Goal: Information Seeking & Learning: Learn about a topic

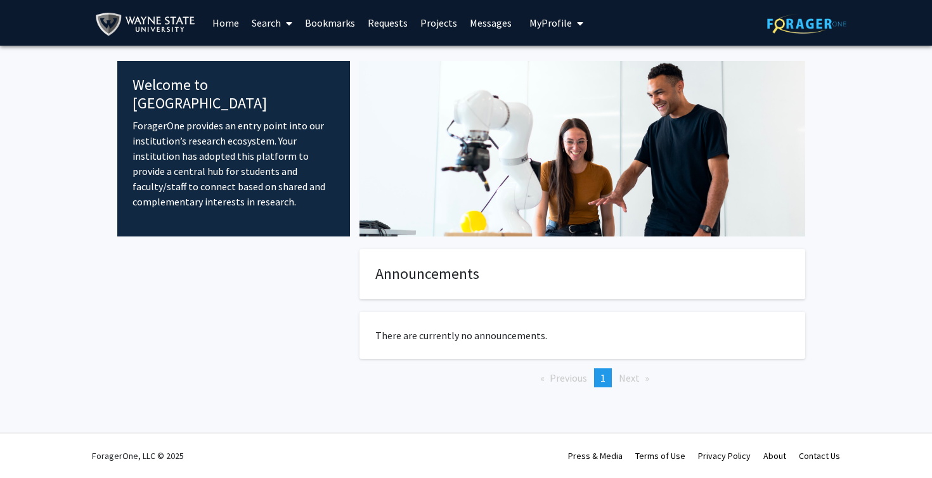
click at [267, 27] on link "Search" at bounding box center [271, 23] width 53 height 44
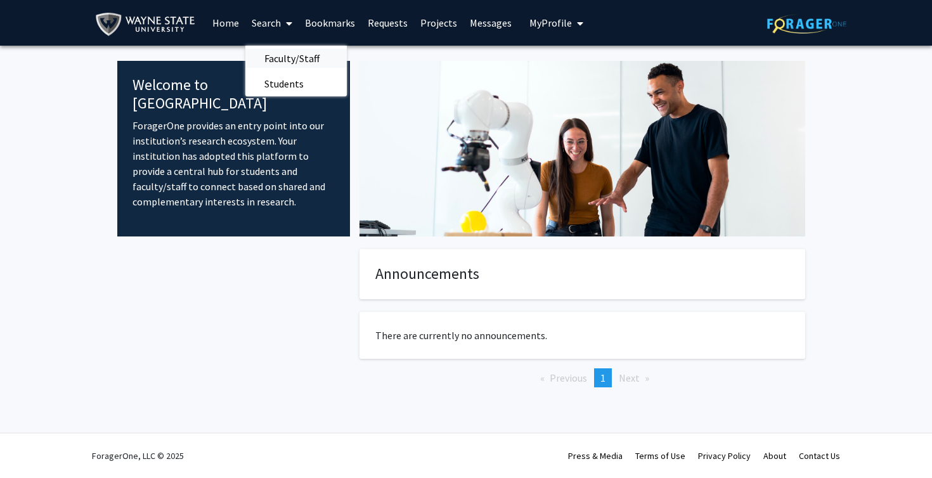
click at [290, 64] on span "Faculty/Staff" at bounding box center [291, 58] width 93 height 25
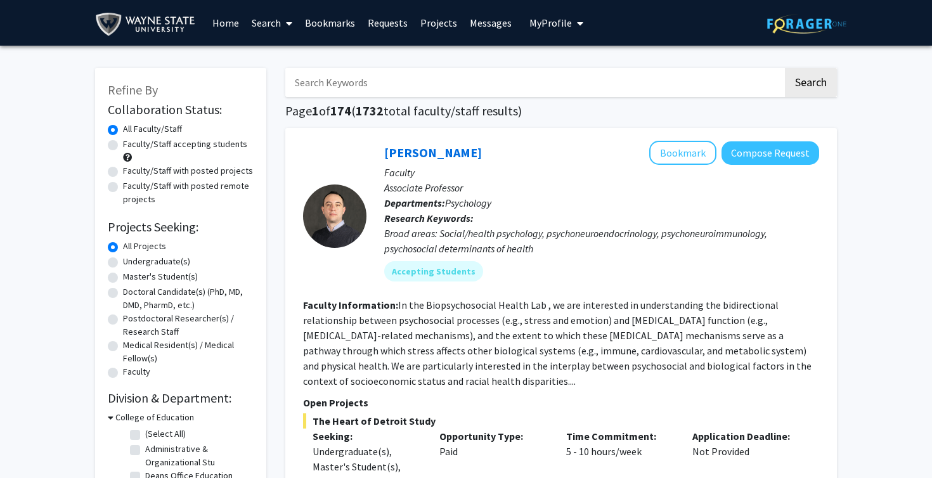
click at [362, 82] on input "Search Keywords" at bounding box center [534, 82] width 498 height 29
type input "biology"
click at [811, 84] on button "Search" at bounding box center [811, 82] width 52 height 29
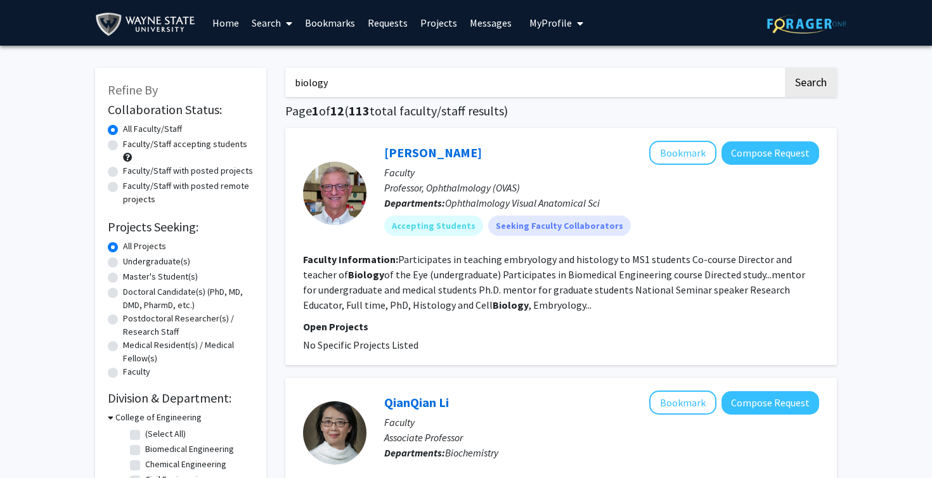
click at [136, 266] on label "Undergraduate(s)" at bounding box center [156, 261] width 67 height 13
click at [131, 263] on input "Undergraduate(s)" at bounding box center [127, 259] width 8 height 8
radio input "true"
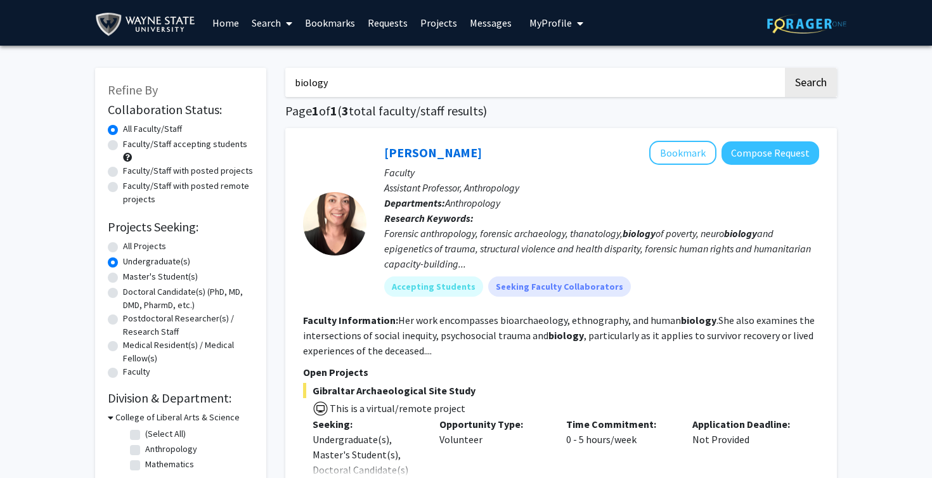
drag, startPoint x: 356, startPoint y: 82, endPoint x: 282, endPoint y: 85, distance: 74.9
type input "chemistry"
click at [811, 84] on button "Search" at bounding box center [811, 82] width 52 height 29
radio input "true"
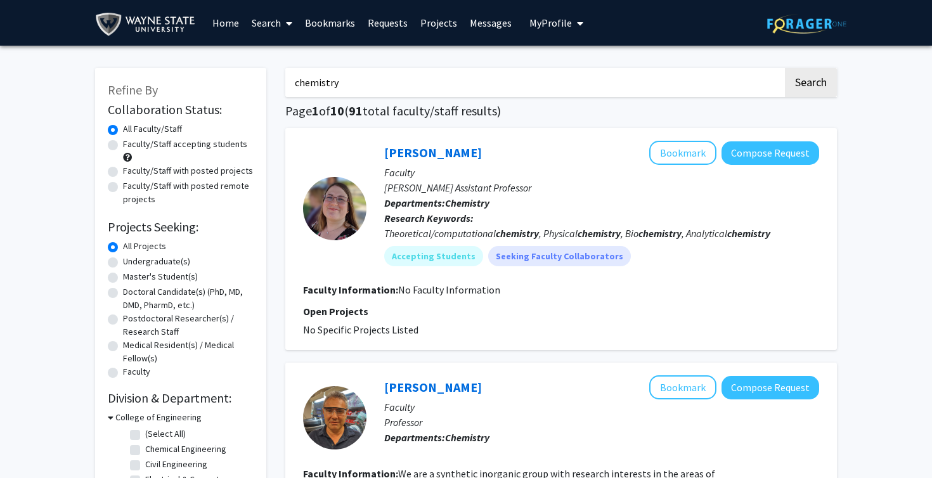
click at [121, 261] on div "Undergraduate(s)" at bounding box center [181, 262] width 146 height 15
click at [123, 266] on label "Undergraduate(s)" at bounding box center [156, 261] width 67 height 13
click at [123, 263] on input "Undergraduate(s)" at bounding box center [127, 259] width 8 height 8
radio input "true"
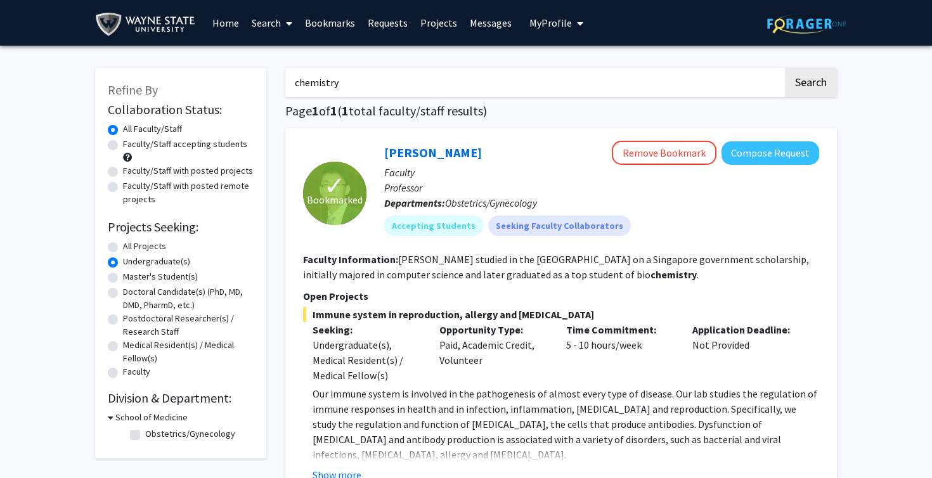
drag, startPoint x: 417, startPoint y: 79, endPoint x: 280, endPoint y: 89, distance: 137.4
click at [280, 89] on div "chemistry Search Page 1 of 1 ( 1 total faculty/staff results) ✓ Bookmarked [PER…" at bounding box center [561, 312] width 571 height 514
type input "medicine"
click at [811, 84] on button "Search" at bounding box center [811, 82] width 52 height 29
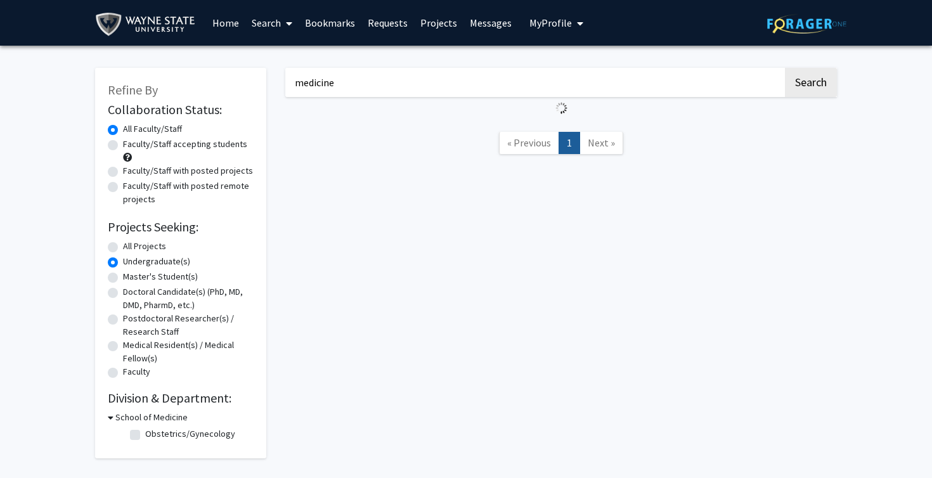
radio input "true"
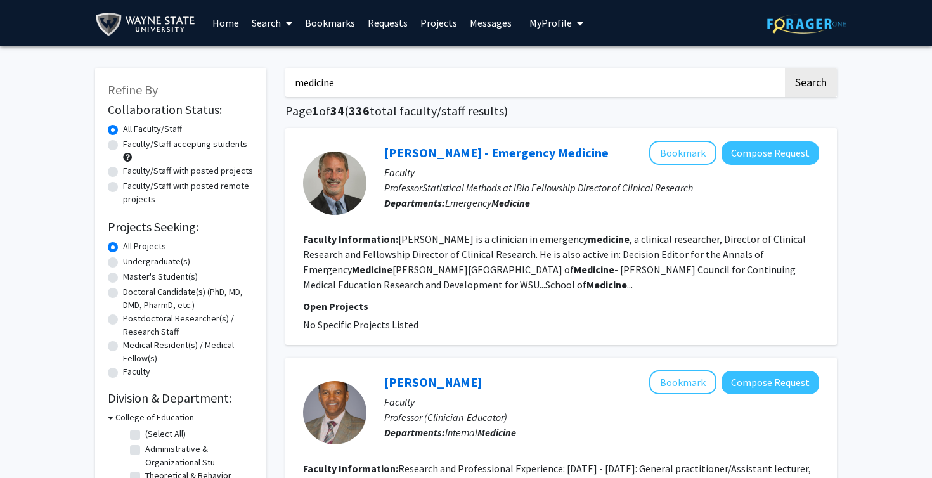
click at [122, 260] on div "Undergraduate(s)" at bounding box center [181, 262] width 146 height 15
click at [123, 263] on label "Undergraduate(s)" at bounding box center [156, 261] width 67 height 13
click at [123, 263] on input "Undergraduate(s)" at bounding box center [127, 259] width 8 height 8
radio input "true"
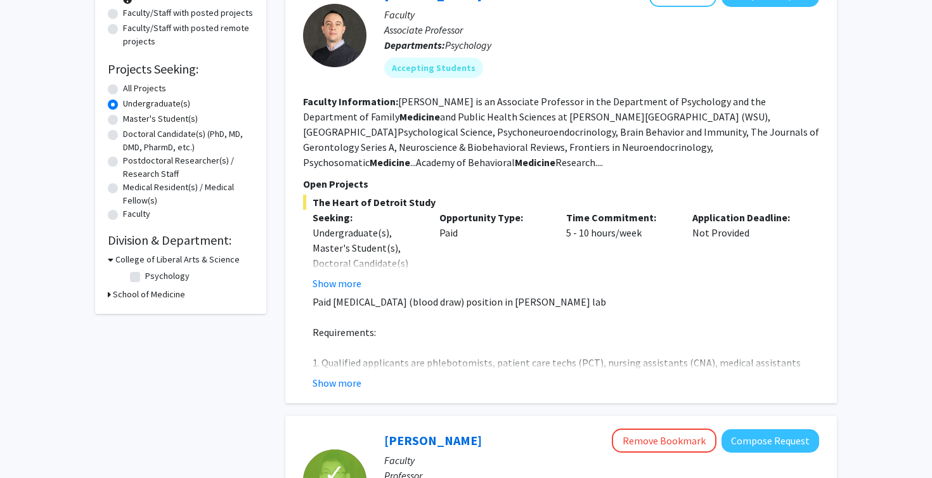
scroll to position [162, 0]
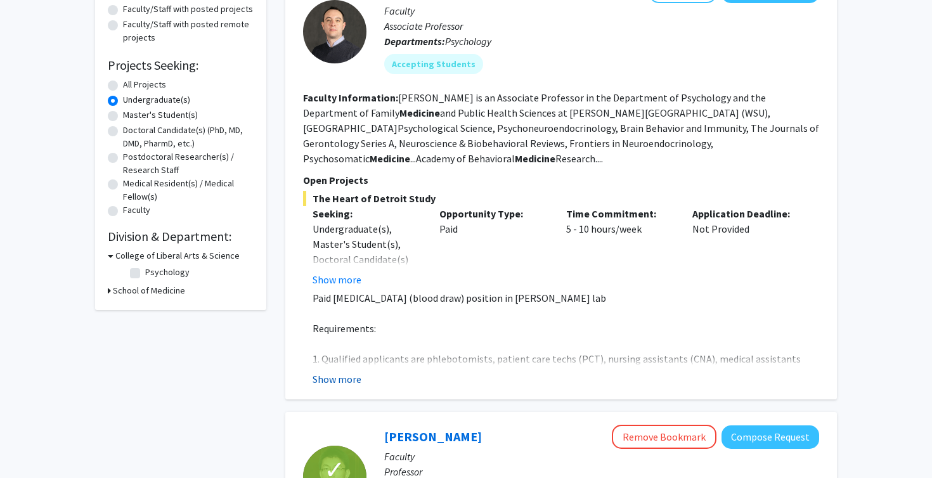
click at [345, 382] on button "Show more" at bounding box center [337, 379] width 49 height 15
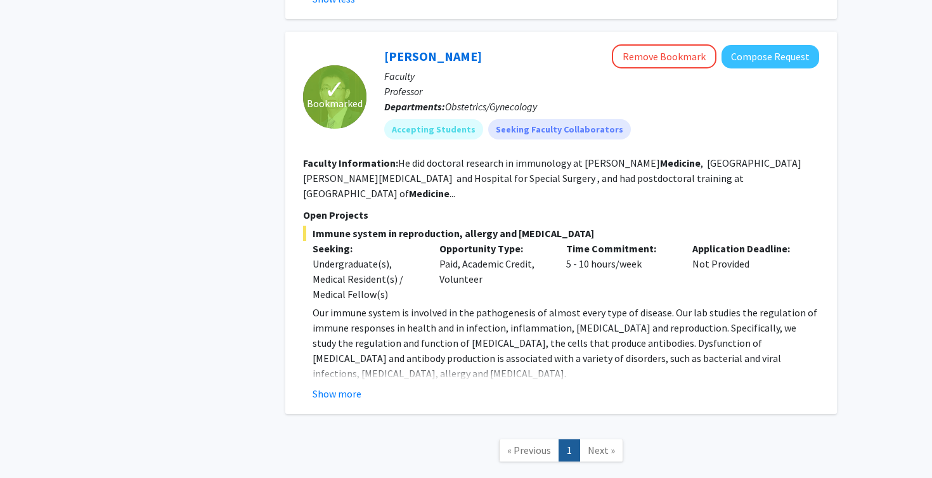
scroll to position [701, 0]
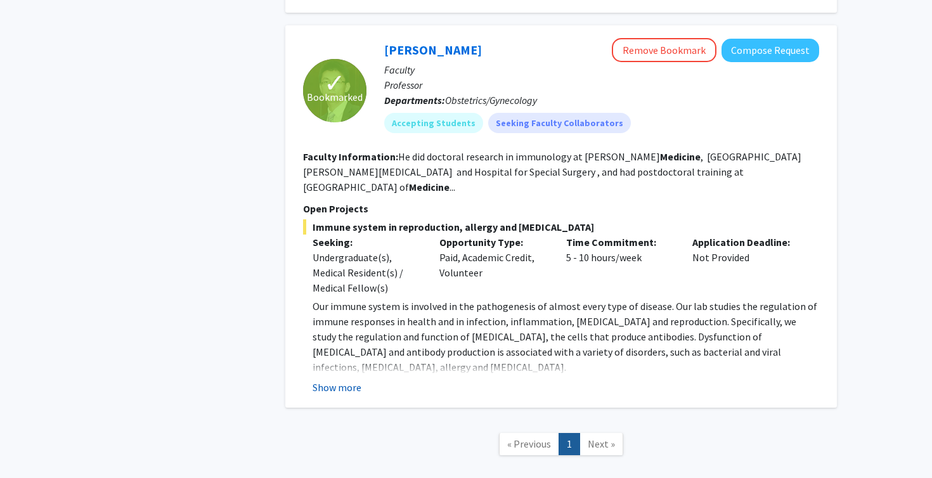
click at [358, 380] on button "Show more" at bounding box center [337, 387] width 49 height 15
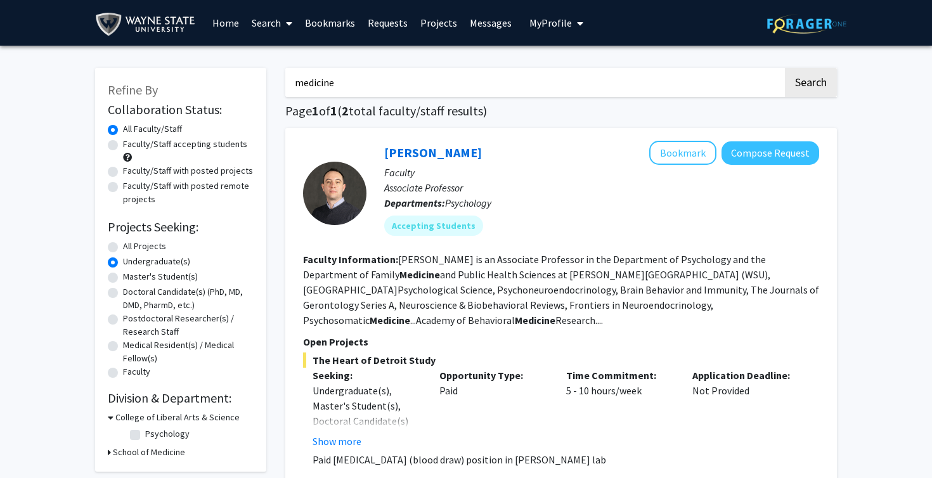
scroll to position [0, 0]
drag, startPoint x: 407, startPoint y: 93, endPoint x: 274, endPoint y: 65, distance: 135.3
type input "health"
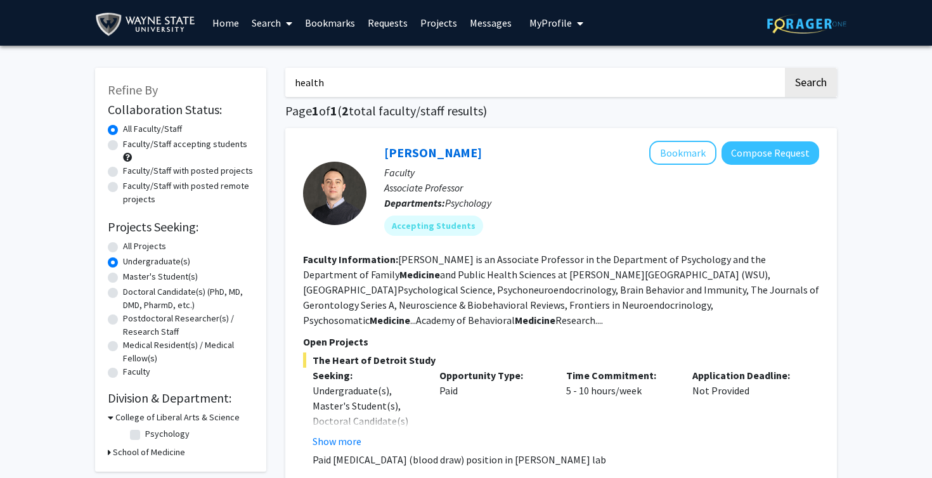
click at [811, 84] on button "Search" at bounding box center [811, 82] width 52 height 29
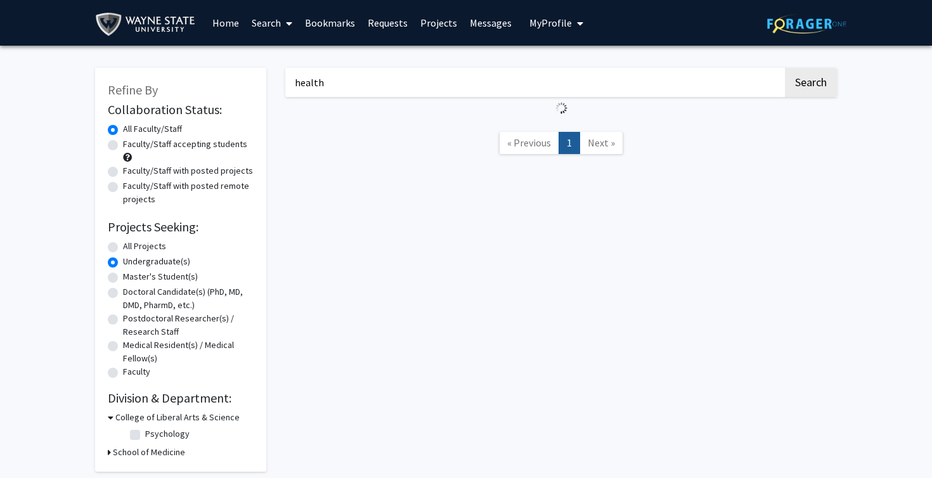
radio input "true"
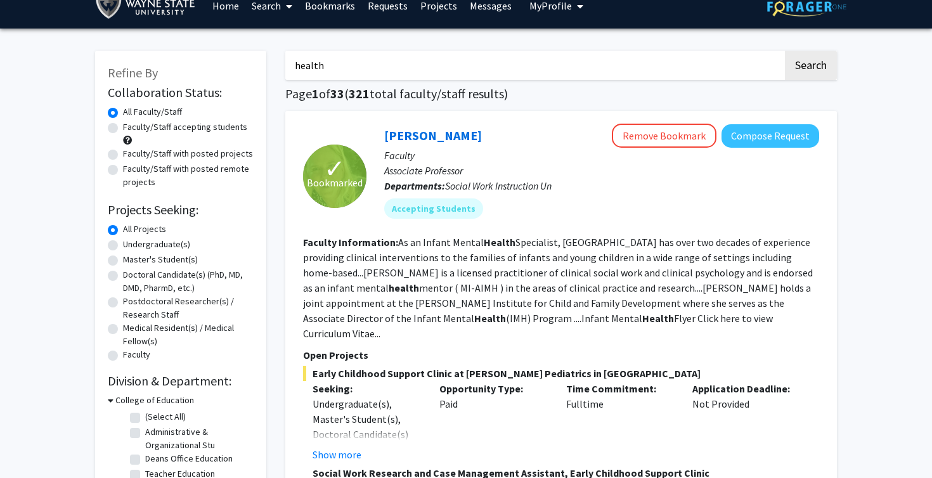
scroll to position [21, 0]
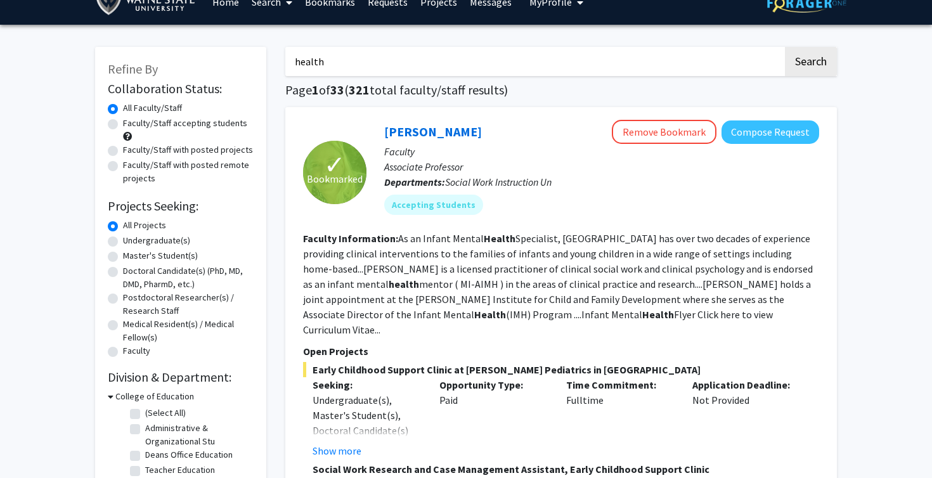
click at [123, 244] on label "Undergraduate(s)" at bounding box center [156, 240] width 67 height 13
click at [123, 242] on input "Undergraduate(s)" at bounding box center [127, 238] width 8 height 8
radio input "true"
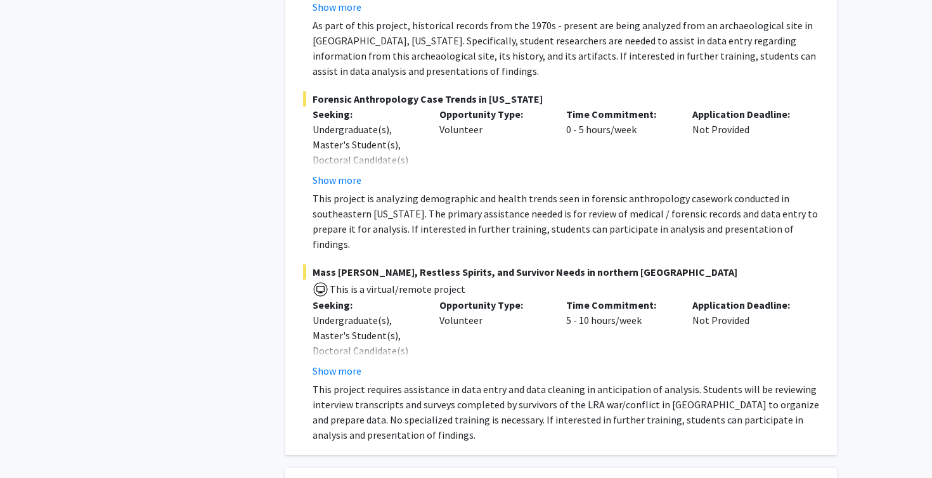
scroll to position [3018, 0]
click at [353, 364] on button "Show more" at bounding box center [337, 371] width 49 height 15
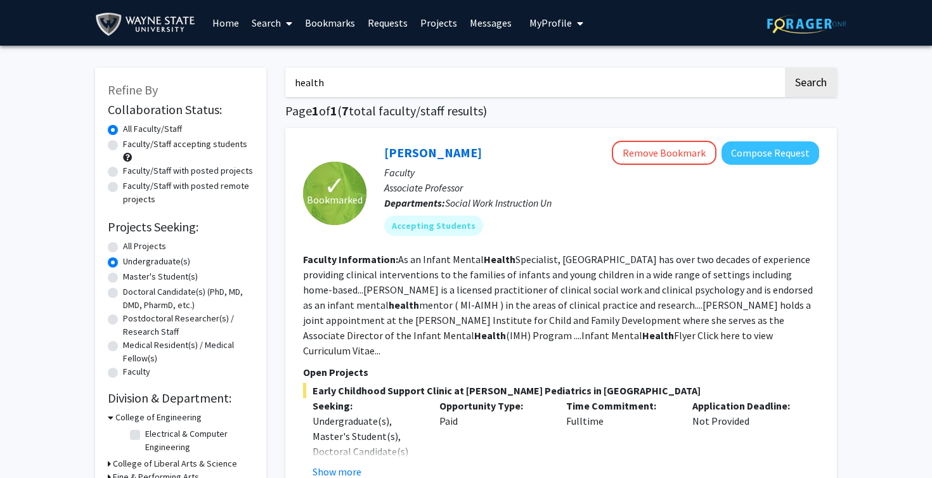
scroll to position [0, 0]
